Goal: Task Accomplishment & Management: Manage account settings

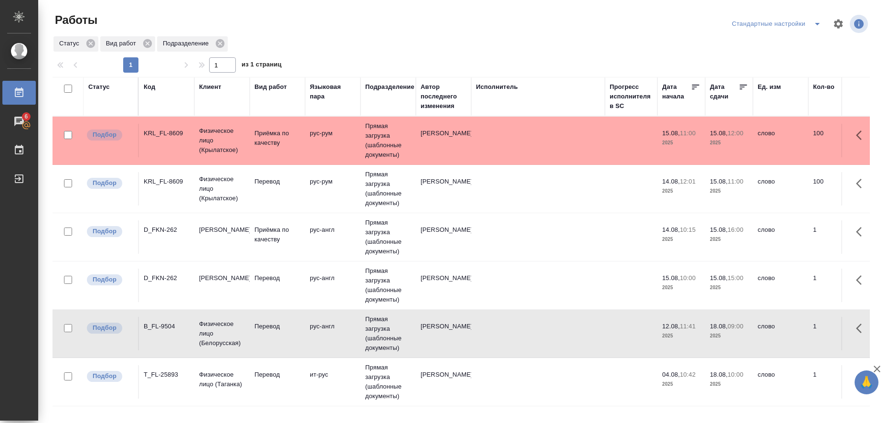
scroll to position [3, 0]
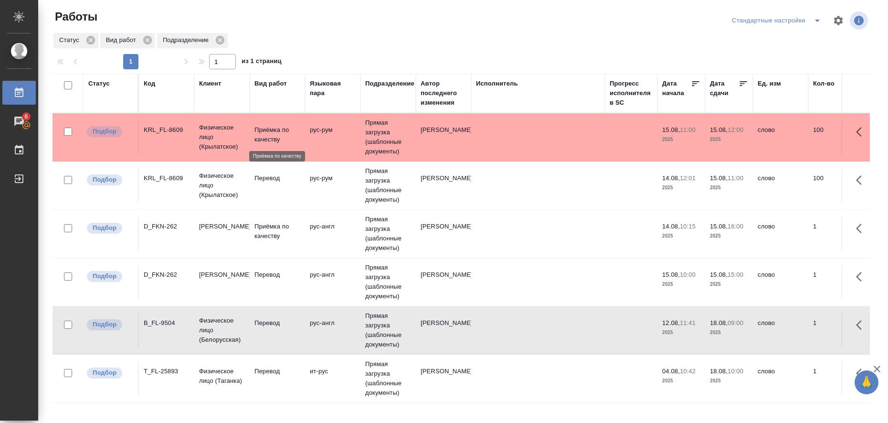
click at [268, 129] on p "Приёмка по качеству" at bounding box center [278, 134] width 46 height 19
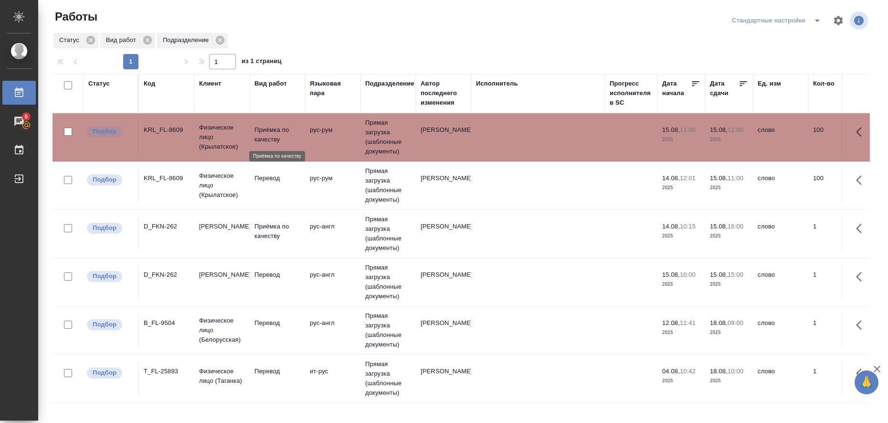
click at [268, 130] on p "Приёмка по качеству" at bounding box center [278, 134] width 46 height 19
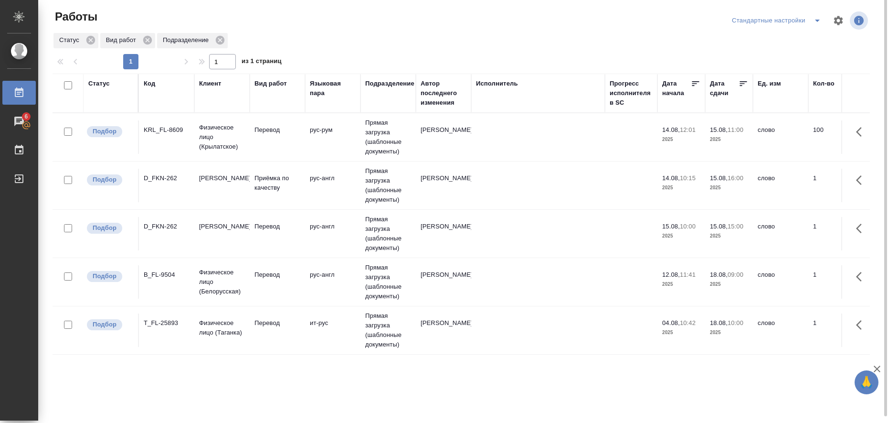
scroll to position [0, 0]
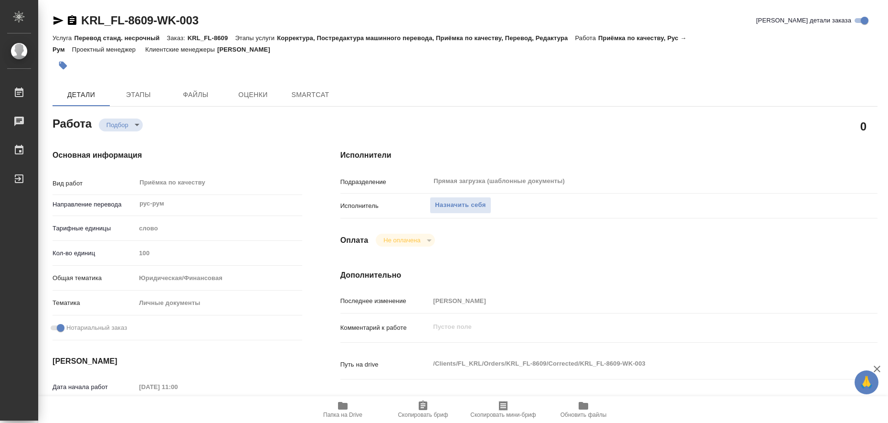
type textarea "x"
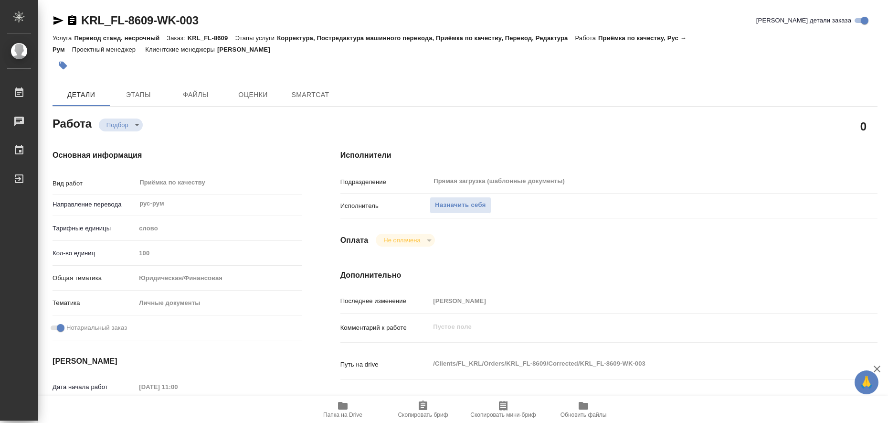
type textarea "x"
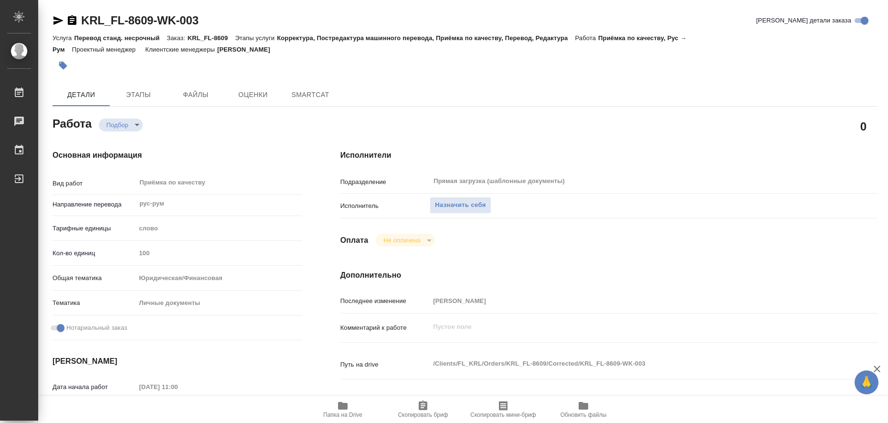
type textarea "x"
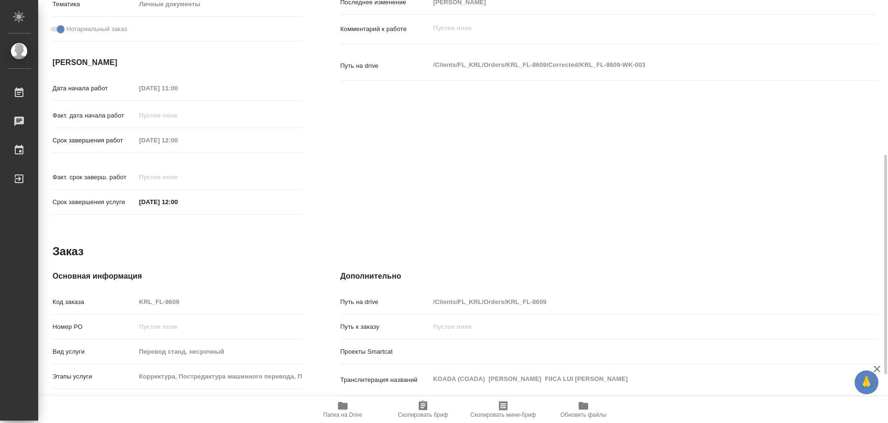
type textarea "x"
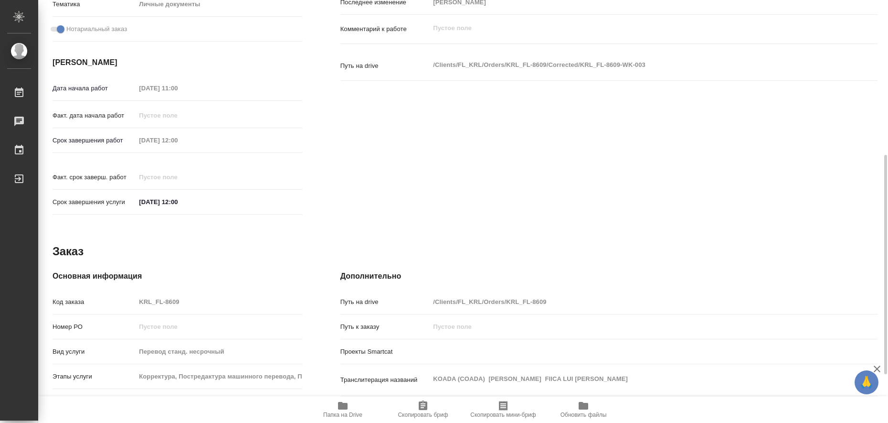
scroll to position [392, 0]
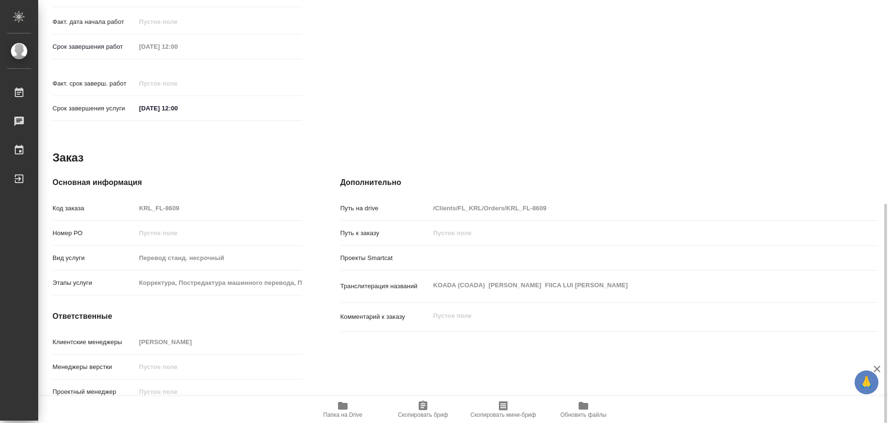
type textarea "x"
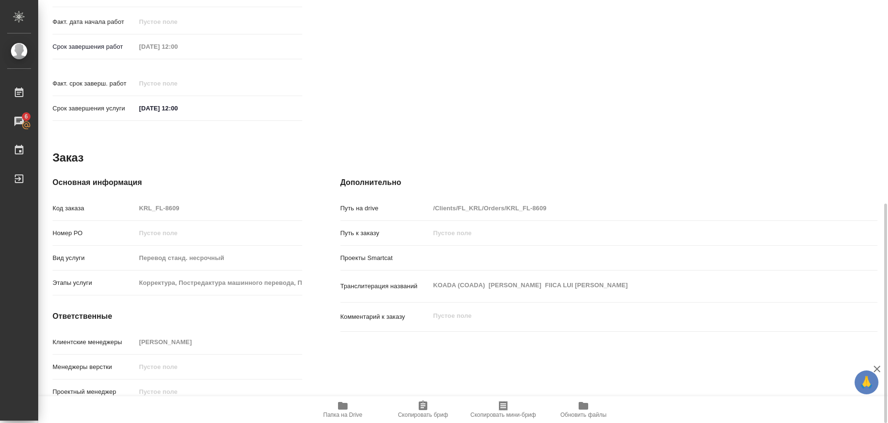
click at [344, 406] on icon "button" at bounding box center [343, 406] width 10 height 8
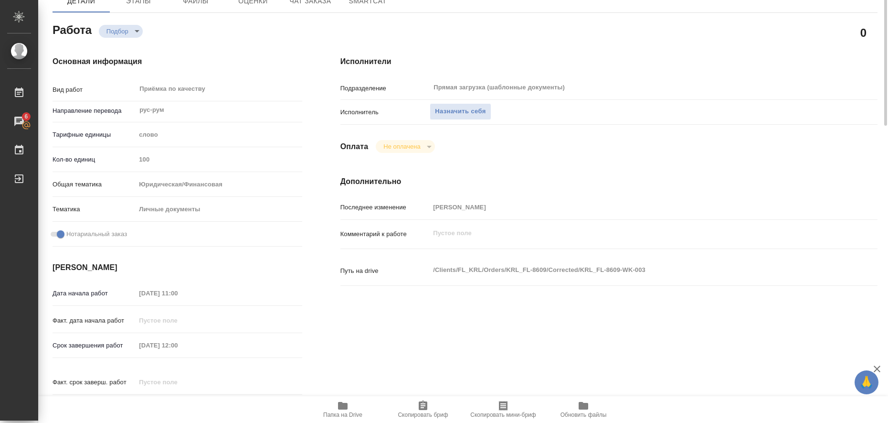
scroll to position [0, 0]
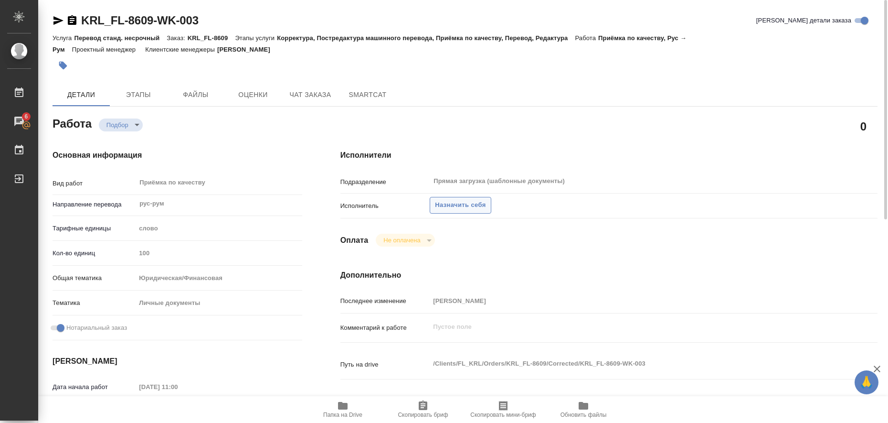
click at [477, 209] on span "Назначить себя" at bounding box center [460, 205] width 51 height 11
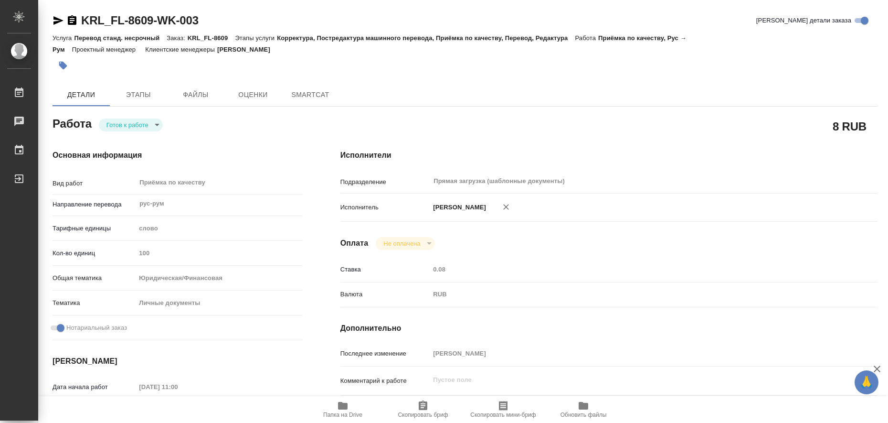
type textarea "x"
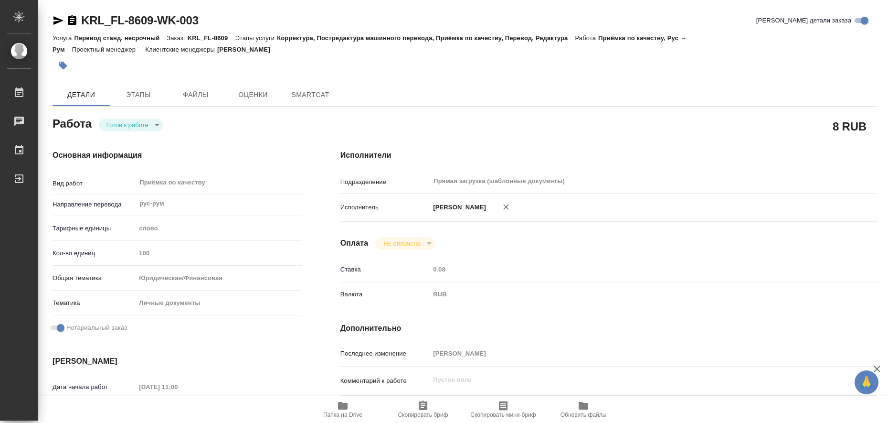
type textarea "x"
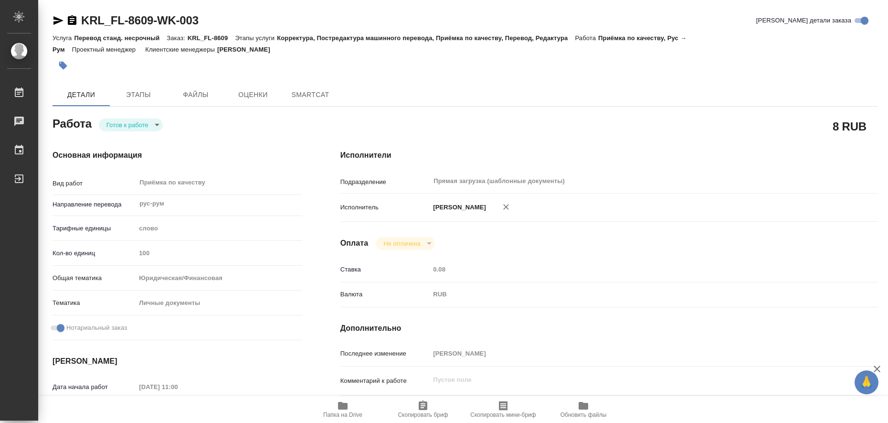
type textarea "x"
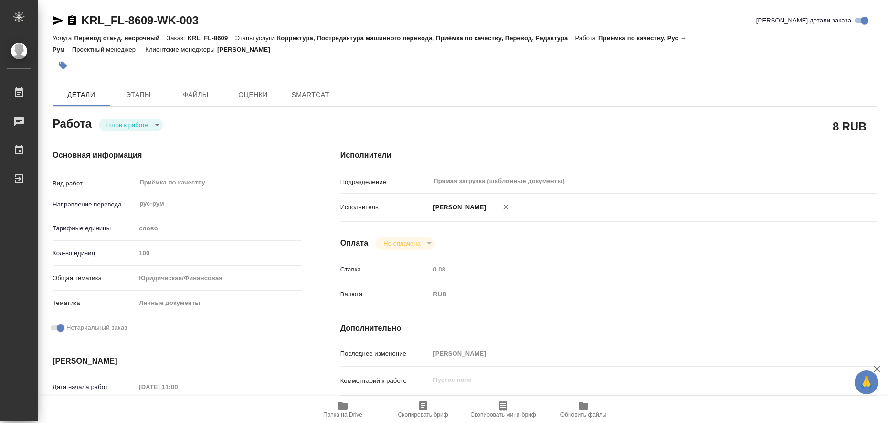
type textarea "x"
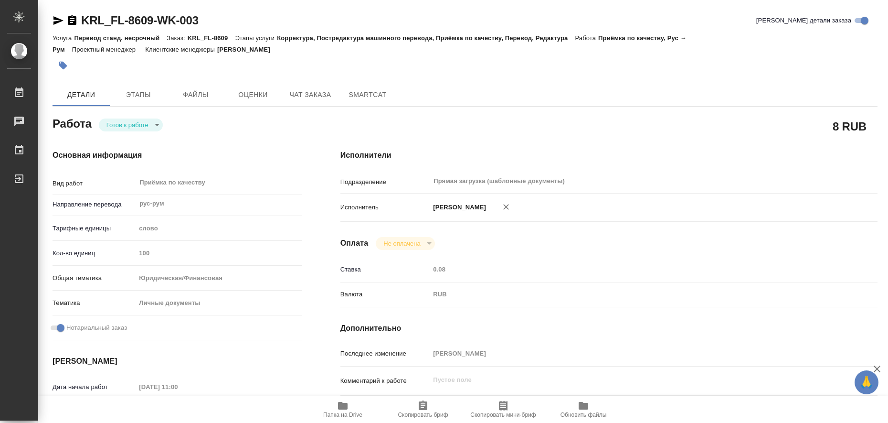
type textarea "x"
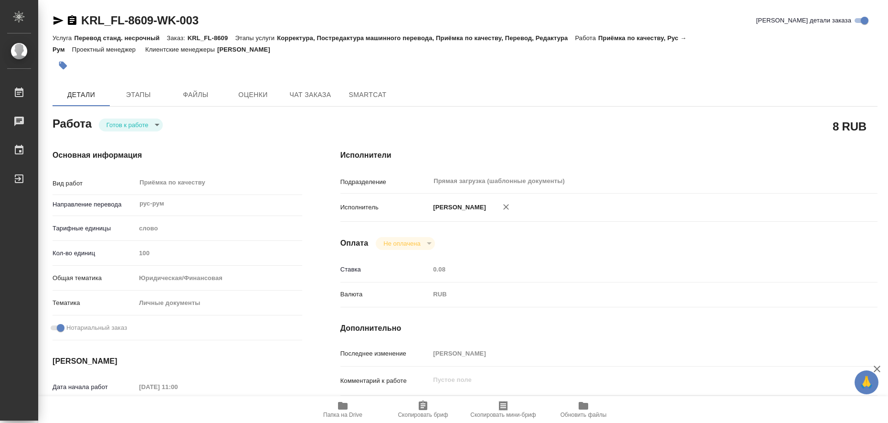
type textarea "x"
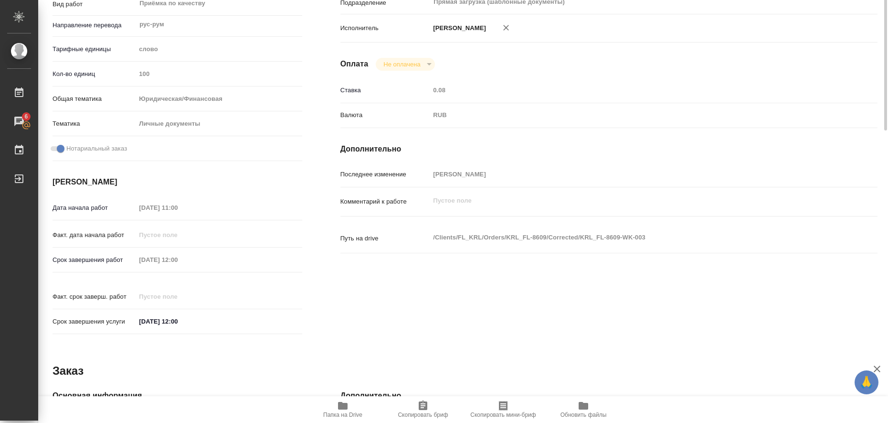
scroll to position [239, 0]
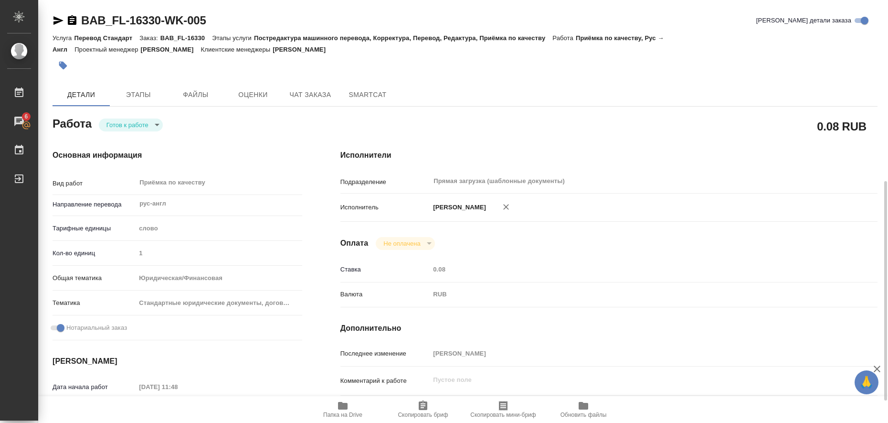
scroll to position [179, 0]
